Goal: Task Accomplishment & Management: Use online tool/utility

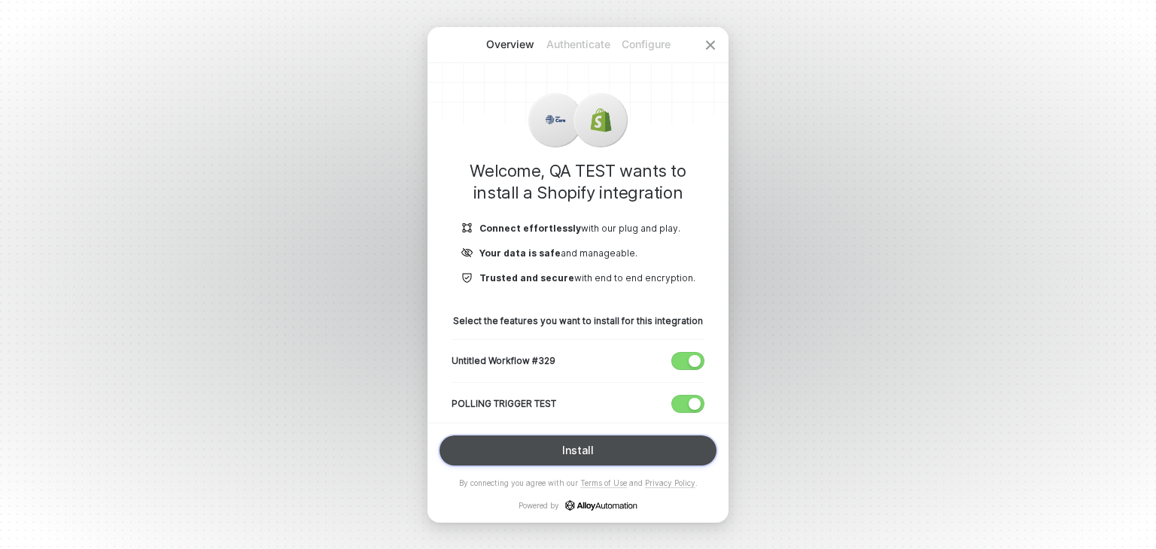
click at [543, 444] on button "Install" at bounding box center [578, 451] width 277 height 30
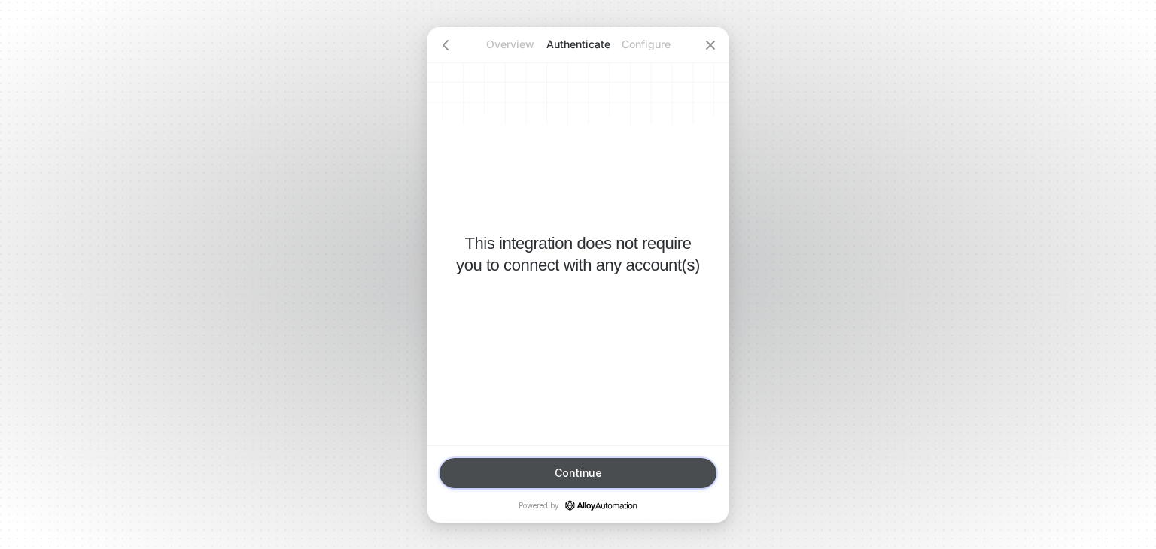
click at [566, 467] on div "Continue" at bounding box center [578, 473] width 47 height 12
click at [566, 467] on div "Finish" at bounding box center [578, 473] width 30 height 12
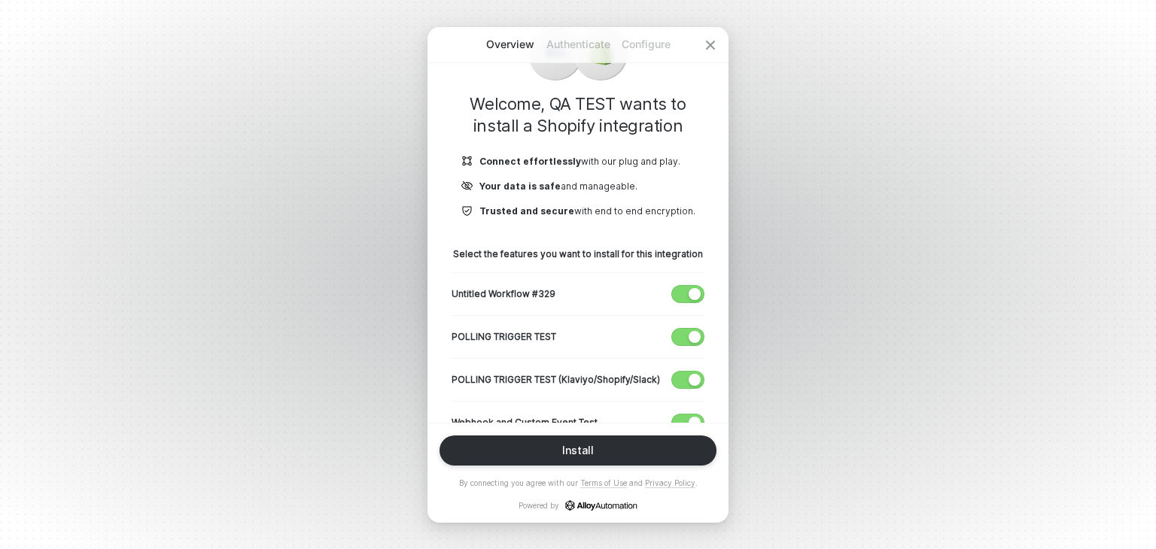
scroll to position [148, 0]
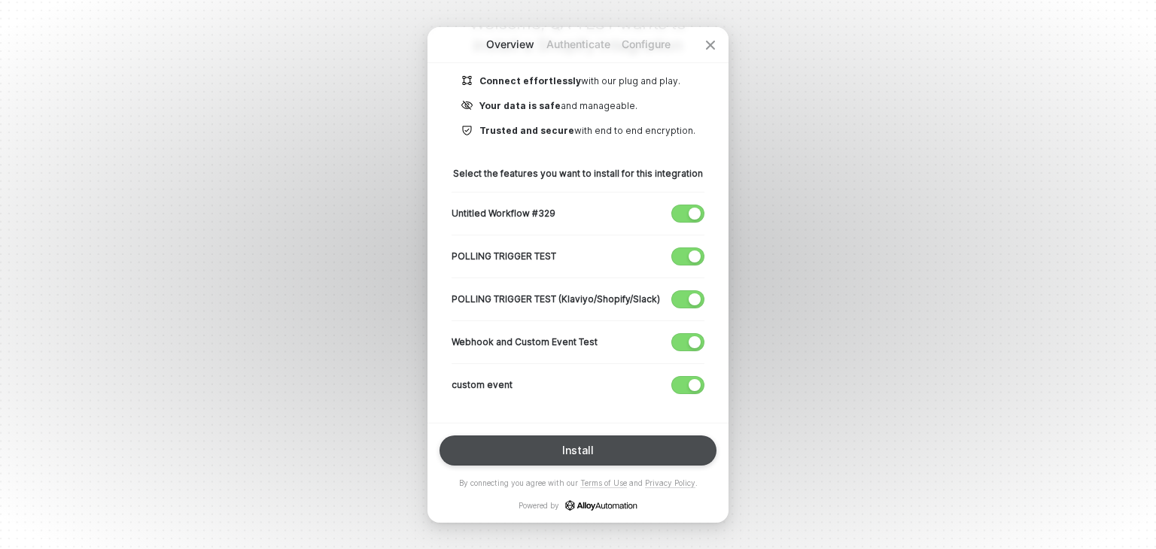
click at [574, 448] on div "Install" at bounding box center [578, 451] width 32 height 12
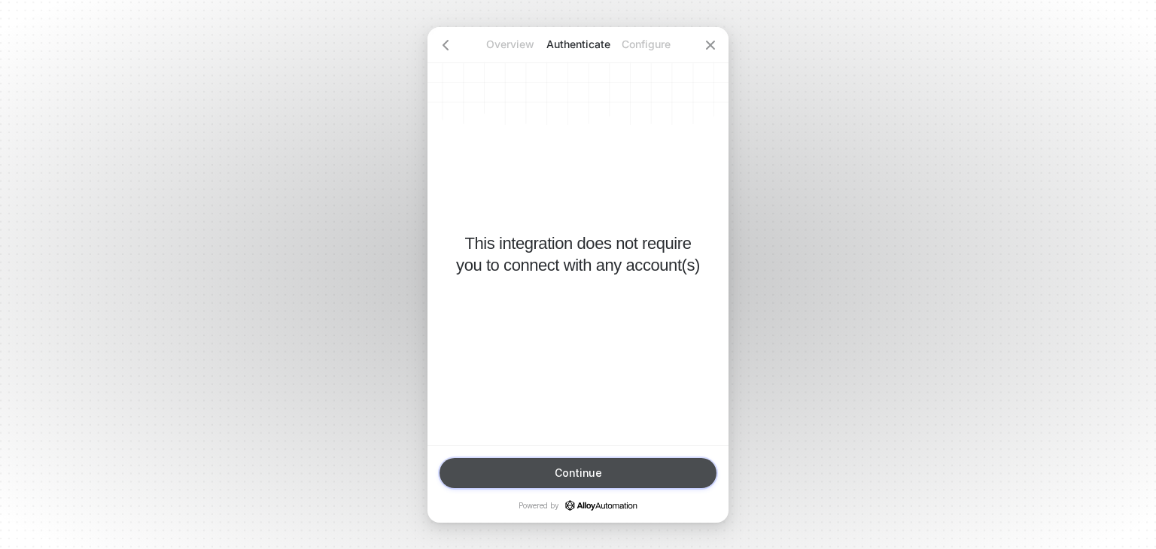
click at [585, 471] on div "Continue" at bounding box center [578, 473] width 47 height 12
click at [586, 476] on div "Finish" at bounding box center [578, 473] width 30 height 12
